Goal: Information Seeking & Learning: Learn about a topic

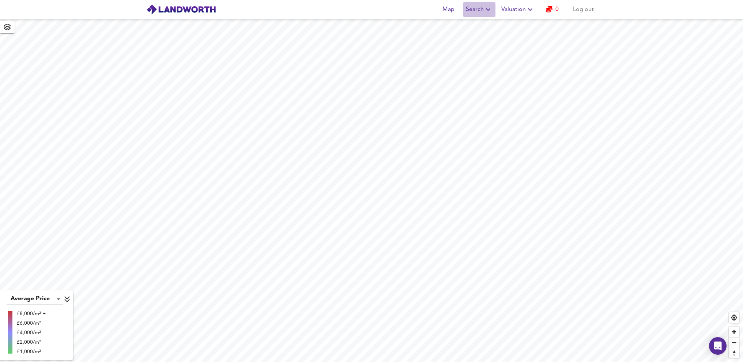
click at [489, 10] on icon "button" at bounding box center [488, 9] width 4 height 3
click at [492, 39] on li "Search History" at bounding box center [479, 39] width 72 height 13
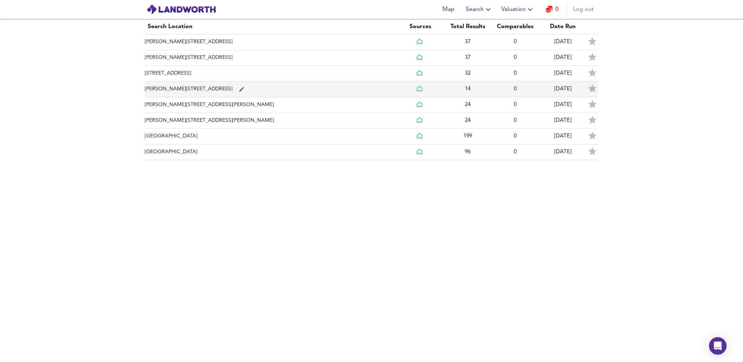
click at [208, 90] on td "[PERSON_NAME][STREET_ADDRESS]" at bounding box center [271, 90] width 252 height 16
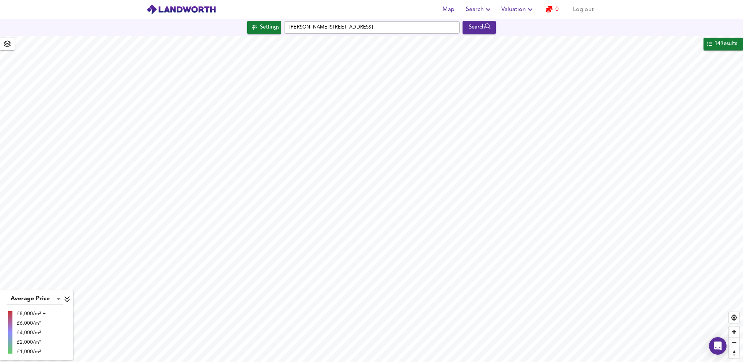
checkbox input "false"
checkbox input "true"
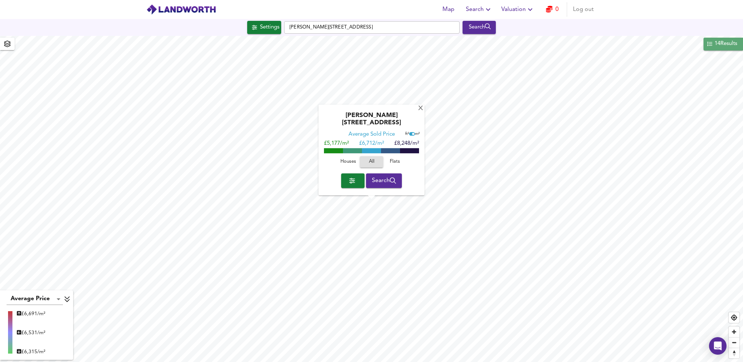
click at [719, 46] on div "14 Results" at bounding box center [726, 44] width 24 height 10
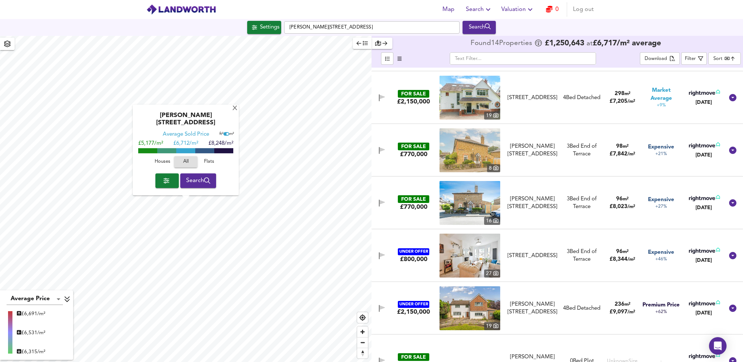
scroll to position [443, 0]
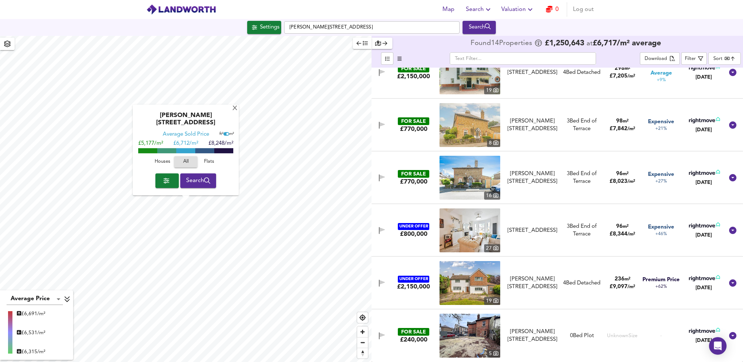
click at [416, 332] on div "FOR SALE" at bounding box center [413, 332] width 31 height 8
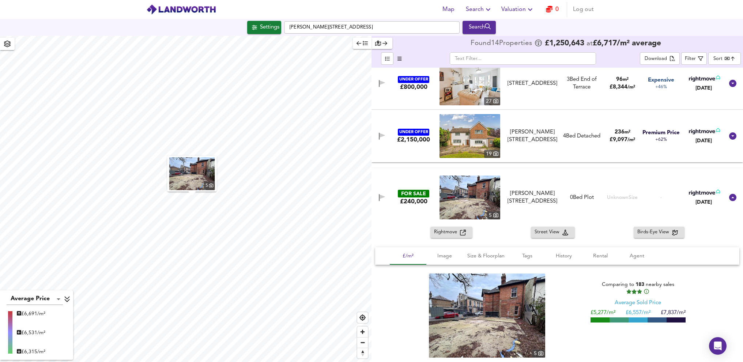
scroll to position [596, 0]
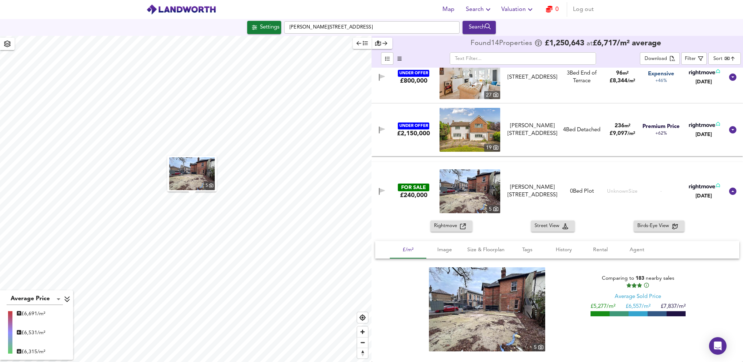
click at [442, 226] on span "Rightmove" at bounding box center [447, 226] width 26 height 8
